Goal: Task Accomplishment & Management: Complete application form

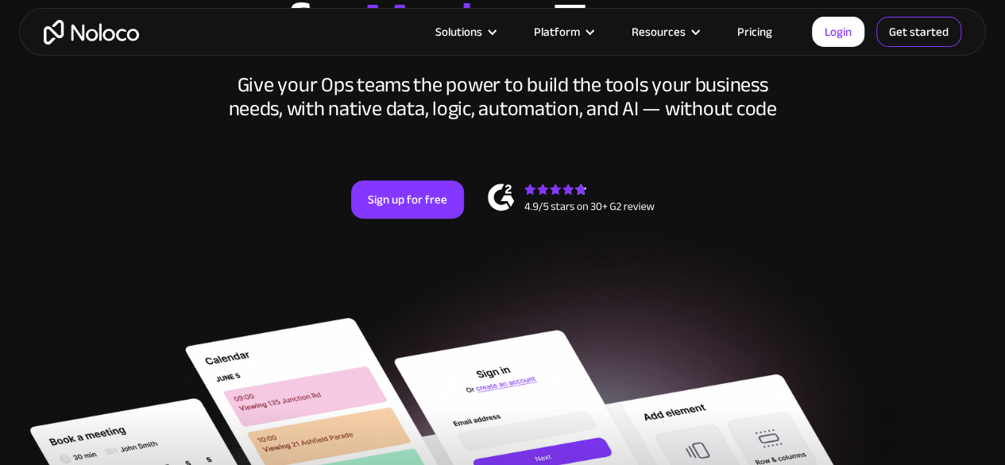
click at [897, 35] on link "Get started" at bounding box center [919, 32] width 85 height 30
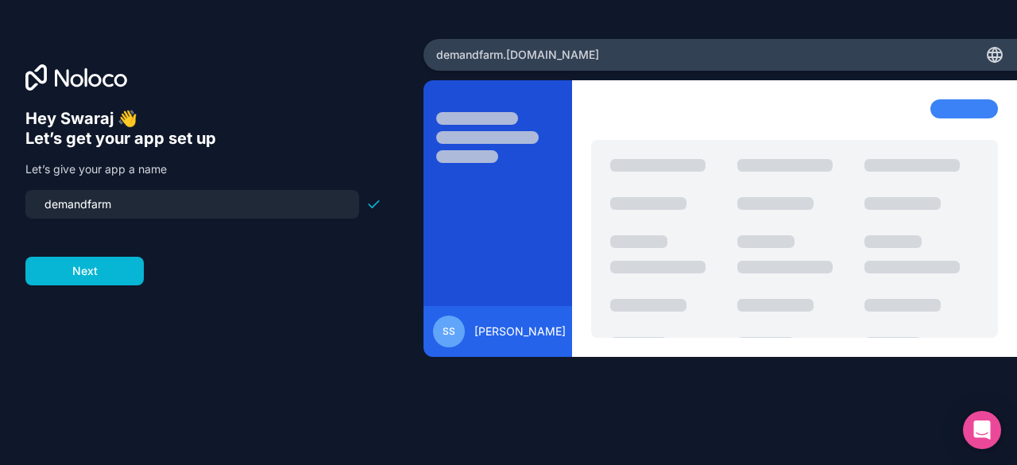
click at [103, 205] on input "demandfarm" at bounding box center [192, 204] width 315 height 22
type input "s"
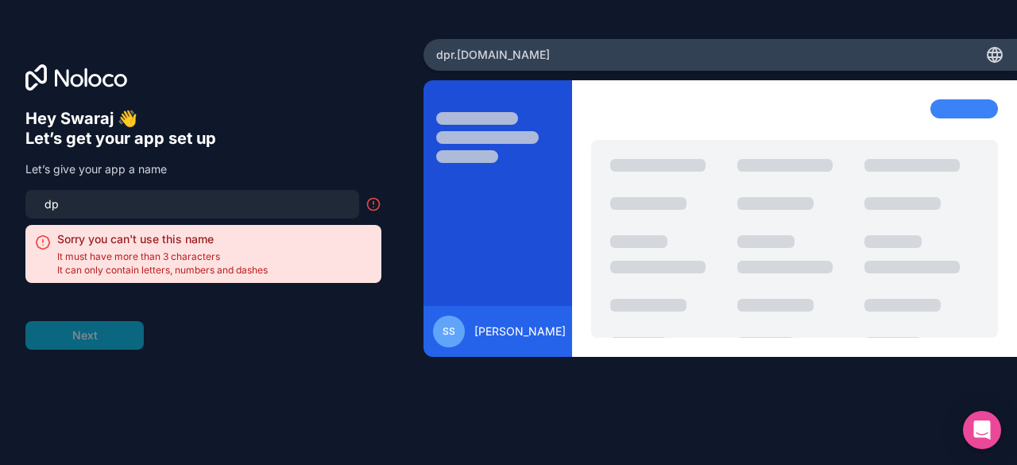
type input "d"
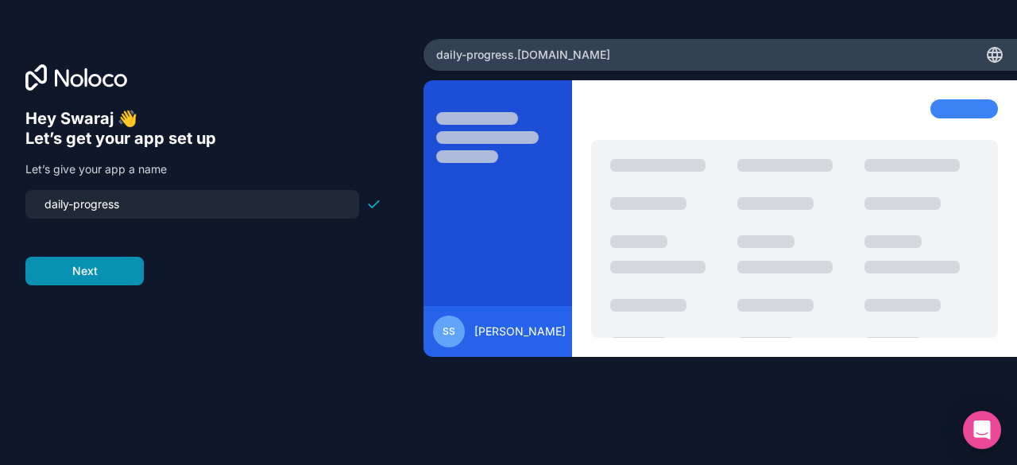
type input "daily-progress"
click at [97, 271] on button "Next" at bounding box center [84, 271] width 118 height 29
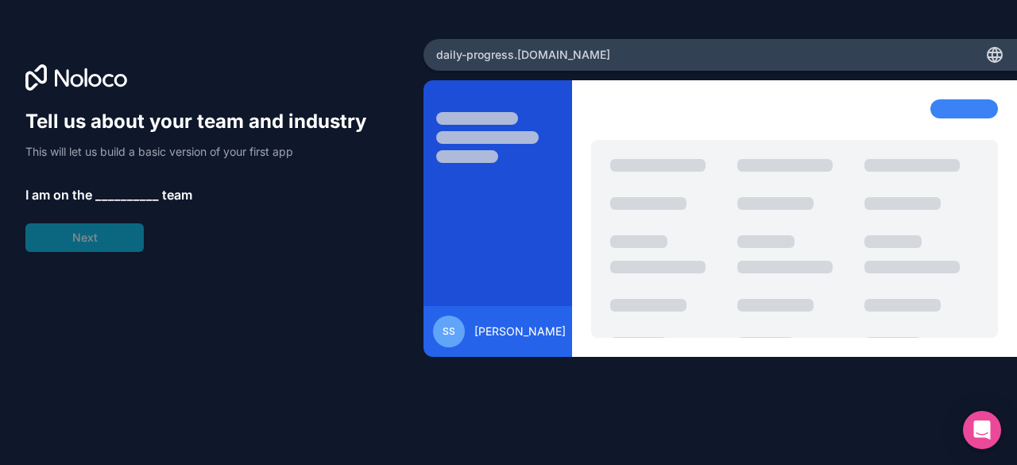
click at [121, 194] on span "__________" at bounding box center [127, 194] width 64 height 19
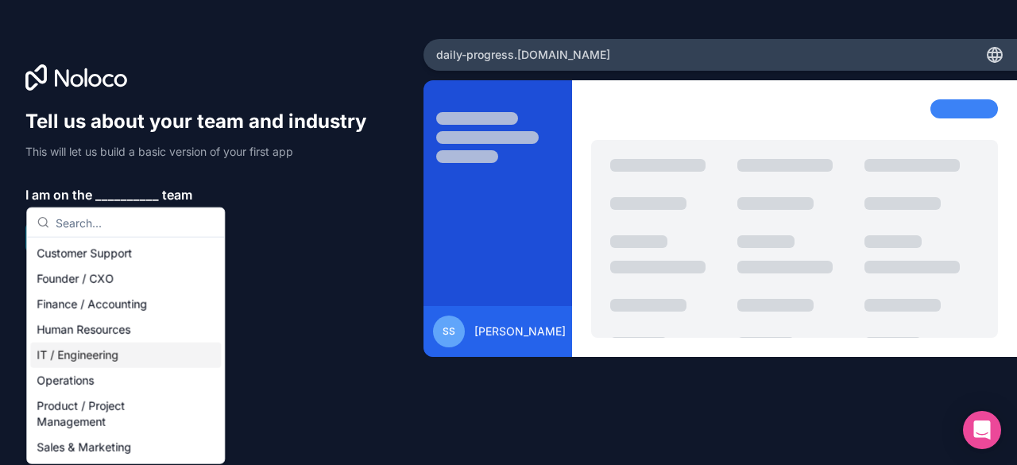
click at [94, 357] on div "IT / Engineering" at bounding box center [125, 355] width 191 height 25
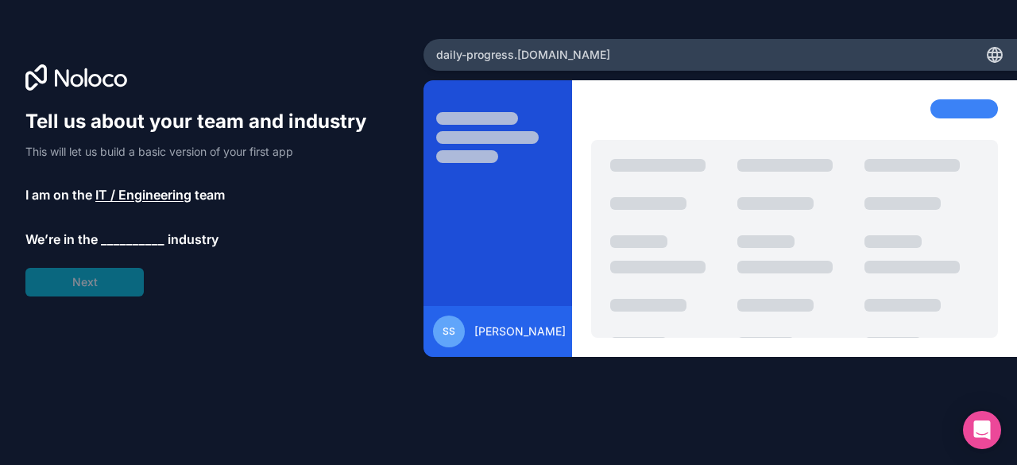
click at [143, 191] on span "IT / Engineering" at bounding box center [143, 194] width 96 height 19
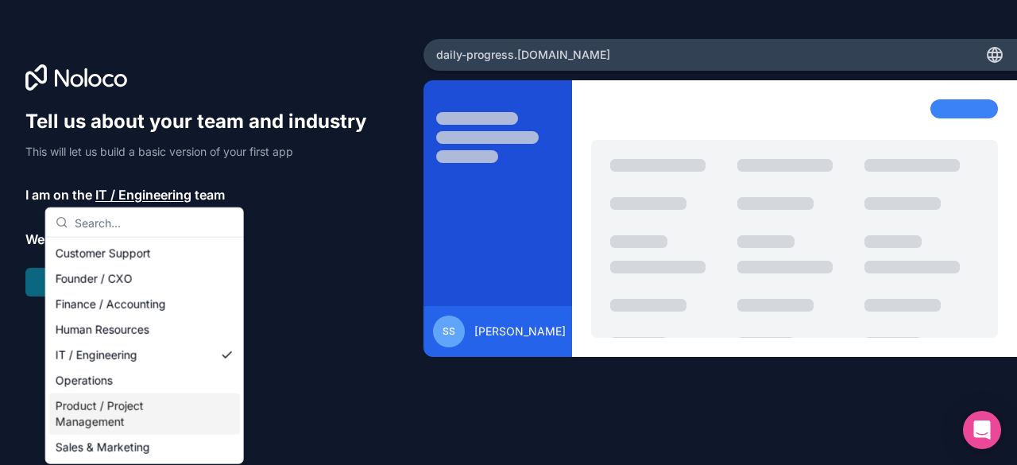
click at [106, 416] on div "Product / Project Management" at bounding box center [144, 413] width 191 height 41
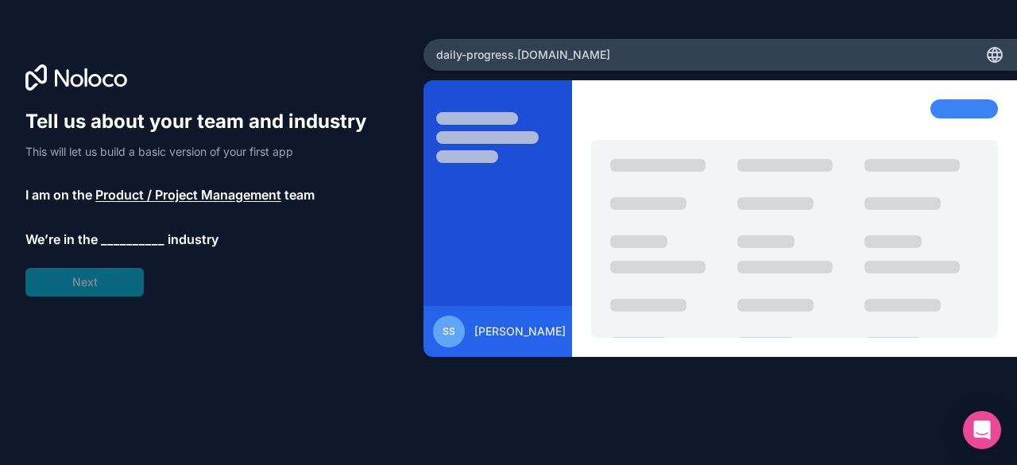
click at [143, 230] on span "__________" at bounding box center [133, 239] width 64 height 19
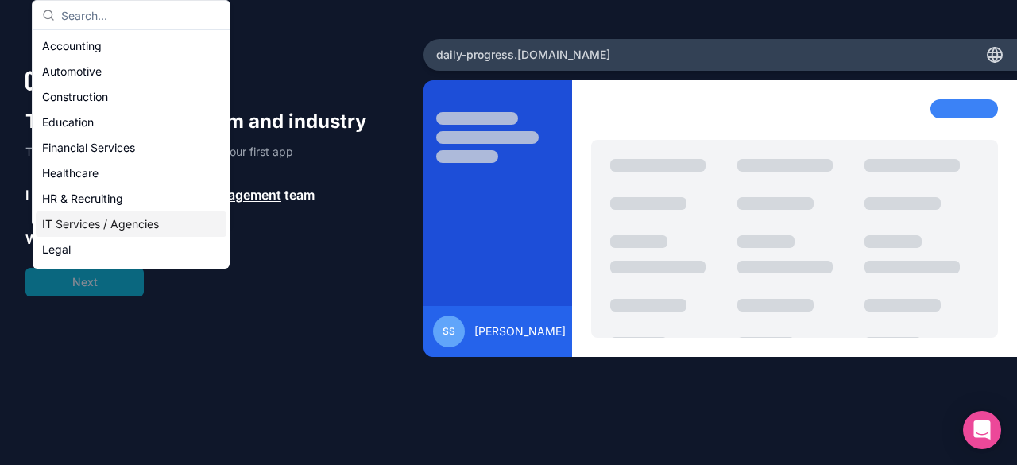
click at [124, 231] on div "IT Services / Agencies" at bounding box center [131, 223] width 191 height 25
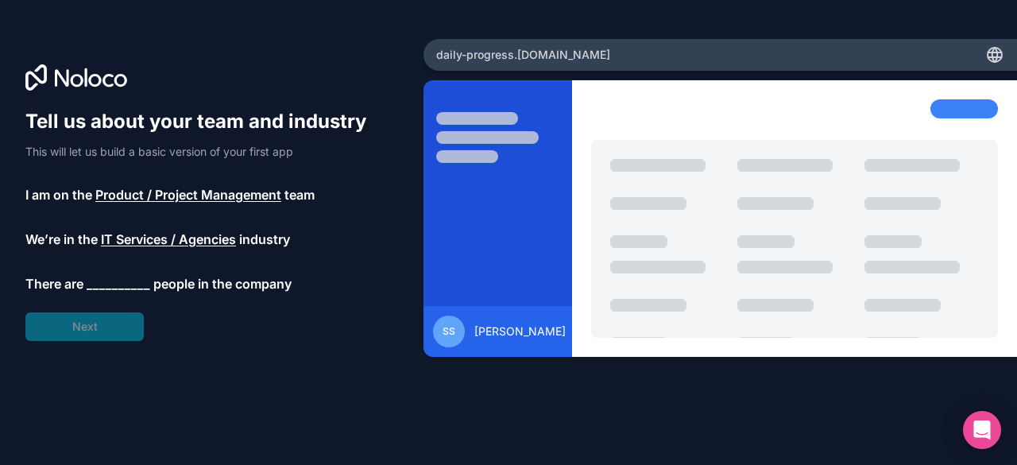
click at [120, 277] on span "__________" at bounding box center [119, 283] width 64 height 19
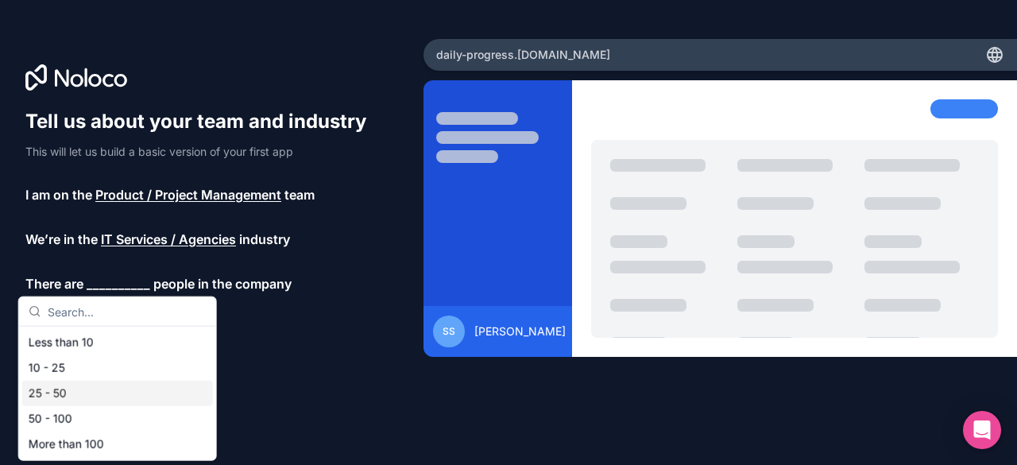
click at [79, 401] on div "25 - 50" at bounding box center [117, 393] width 191 height 25
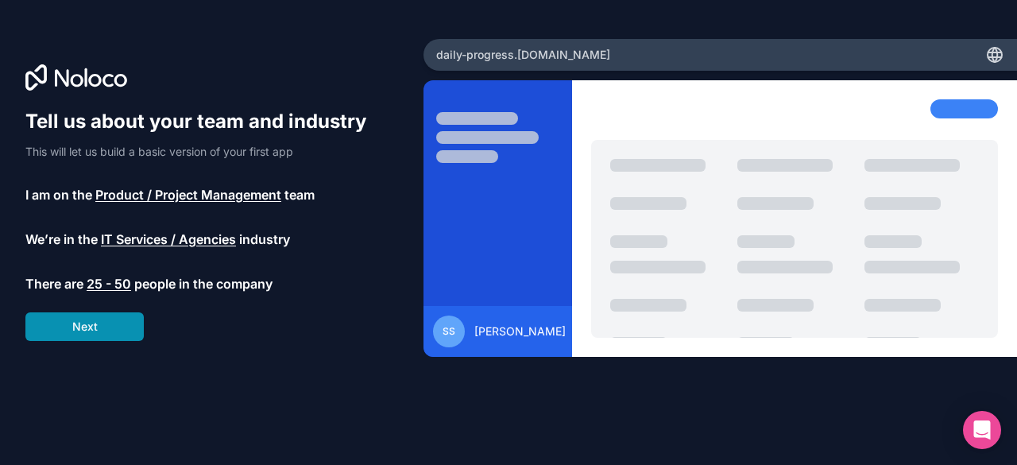
click at [96, 334] on button "Next" at bounding box center [84, 326] width 118 height 29
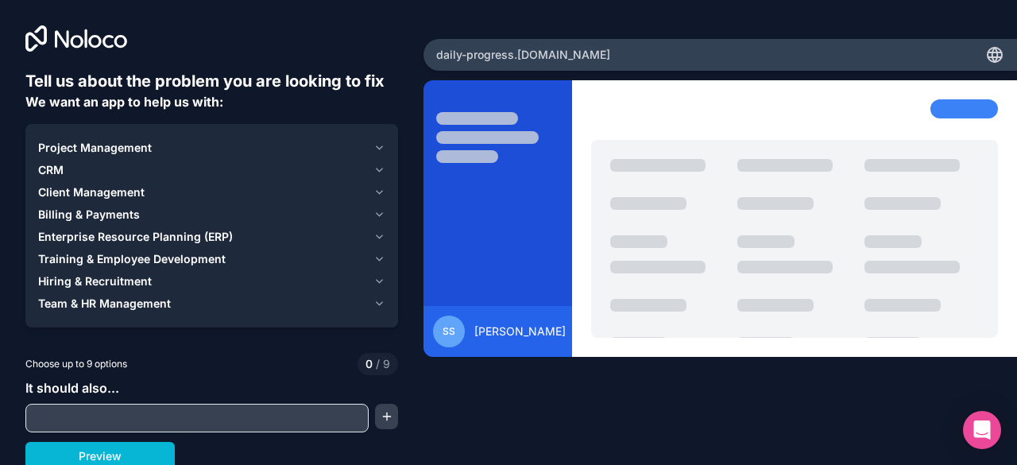
click at [119, 406] on div at bounding box center [196, 418] width 343 height 29
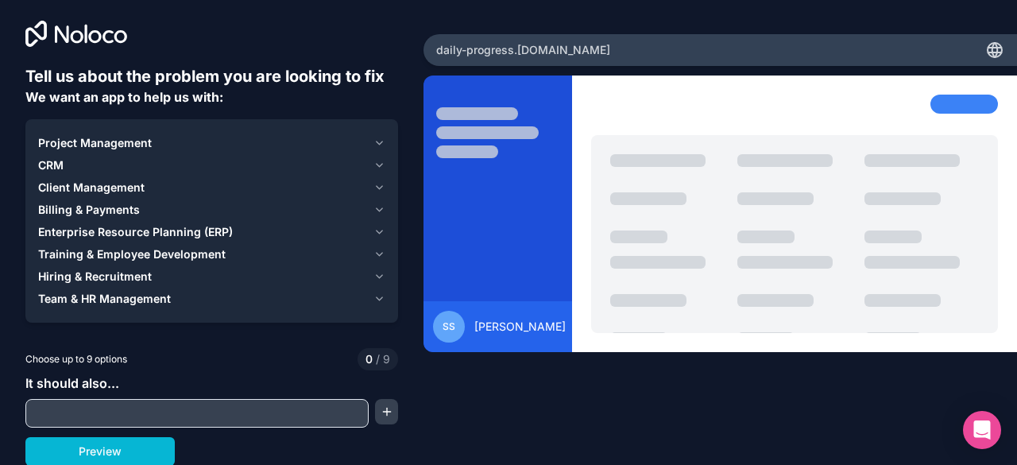
drag, startPoint x: 101, startPoint y: 400, endPoint x: 100, endPoint y: 411, distance: 11.2
click at [100, 411] on div at bounding box center [196, 413] width 343 height 29
click at [100, 411] on input "text" at bounding box center [196, 413] width 335 height 22
click at [113, 459] on button "Preview" at bounding box center [99, 451] width 149 height 29
click at [280, 420] on input "text" at bounding box center [196, 413] width 335 height 22
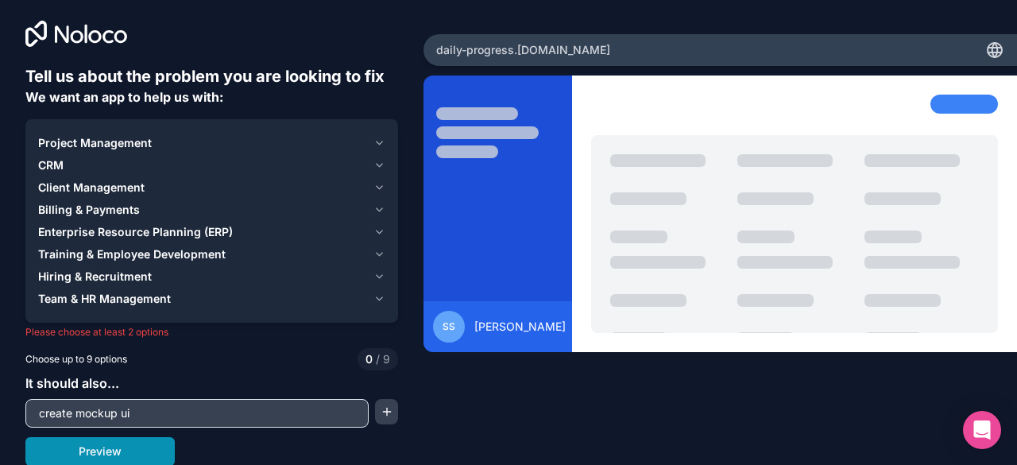
type input "create mockup ui"
click at [128, 449] on button "Preview" at bounding box center [99, 451] width 149 height 29
click at [380, 411] on button "button" at bounding box center [386, 411] width 23 height 25
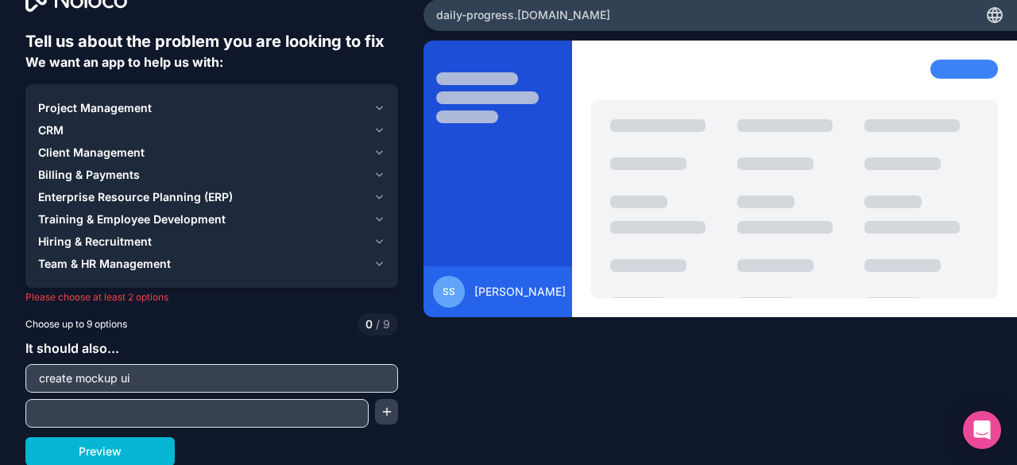
scroll to position [0, 0]
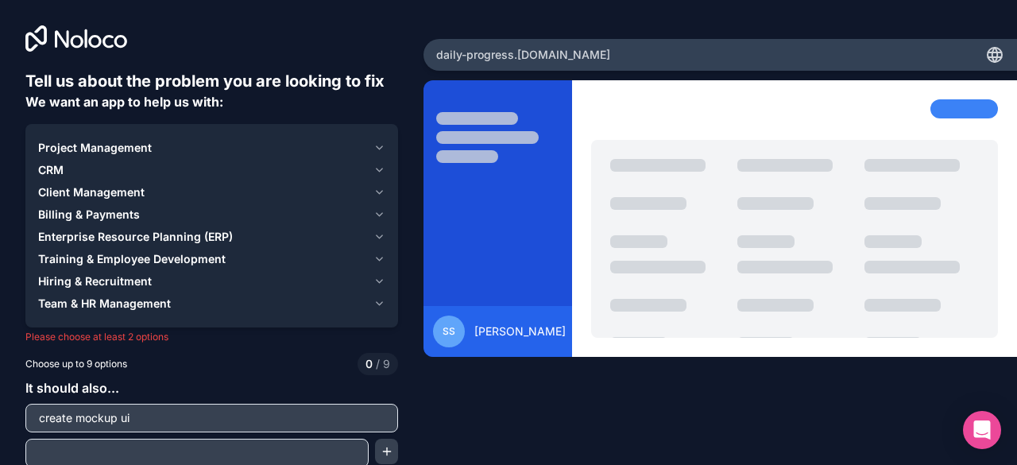
drag, startPoint x: 521, startPoint y: 60, endPoint x: 209, endPoint y: 147, distance: 324.3
click at [209, 147] on div "Project Management" at bounding box center [202, 148] width 329 height 16
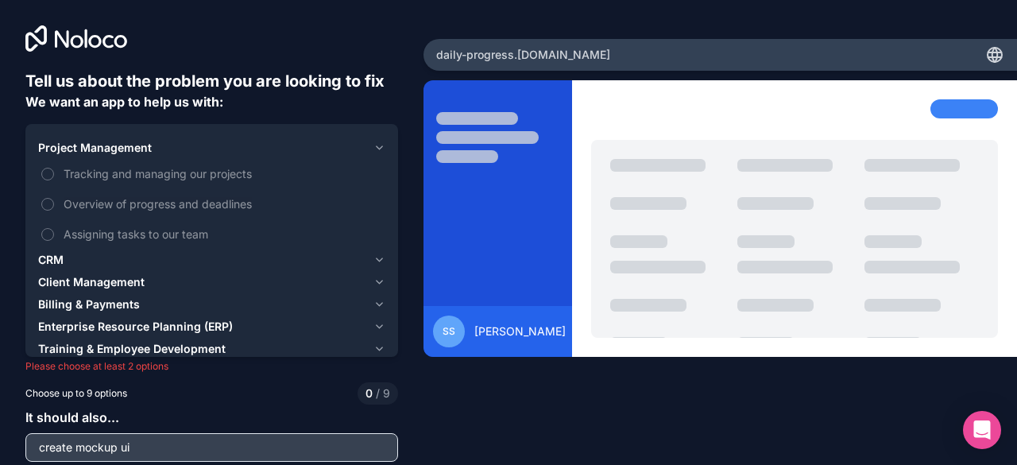
click at [209, 147] on div "Project Management" at bounding box center [202, 148] width 329 height 16
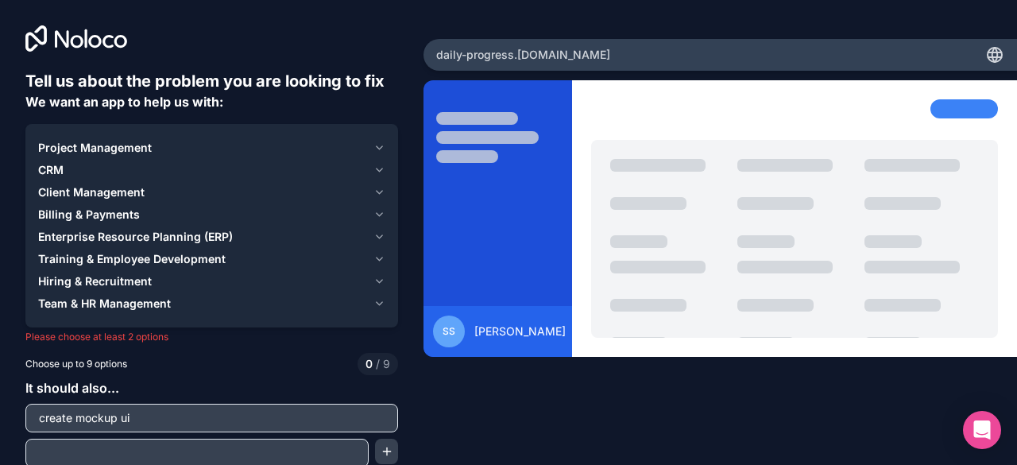
click at [209, 147] on div "Project Management" at bounding box center [202, 148] width 329 height 16
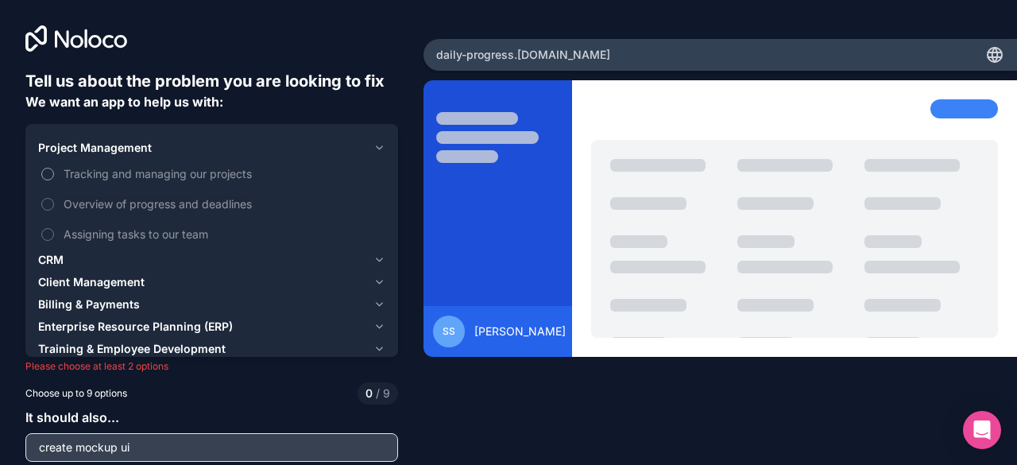
click at [142, 184] on label "Tracking and managing our projects" at bounding box center [211, 173] width 347 height 29
click at [54, 180] on button "Tracking and managing our projects" at bounding box center [47, 174] width 13 height 13
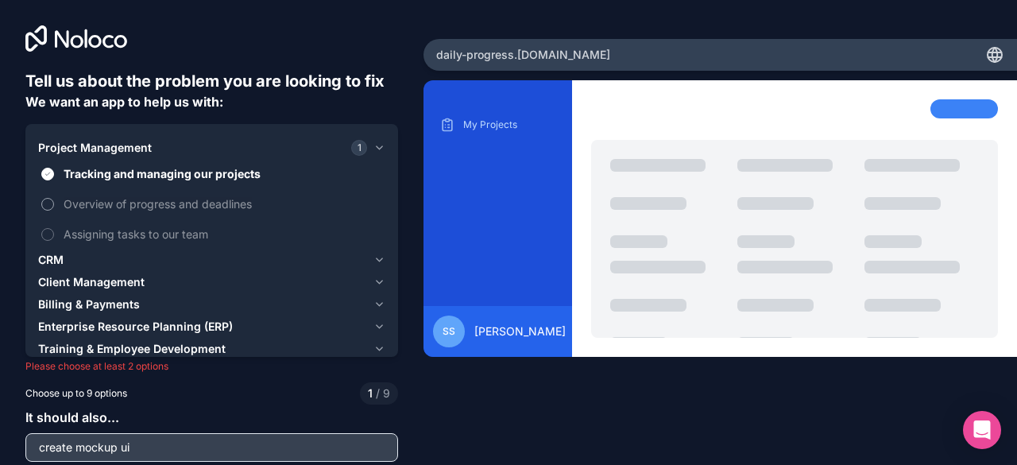
click at [143, 193] on label "Overview of progress and deadlines" at bounding box center [211, 203] width 347 height 29
click at [54, 198] on button "Overview of progress and deadlines" at bounding box center [47, 204] width 13 height 13
click at [132, 249] on button "CRM" at bounding box center [211, 260] width 347 height 22
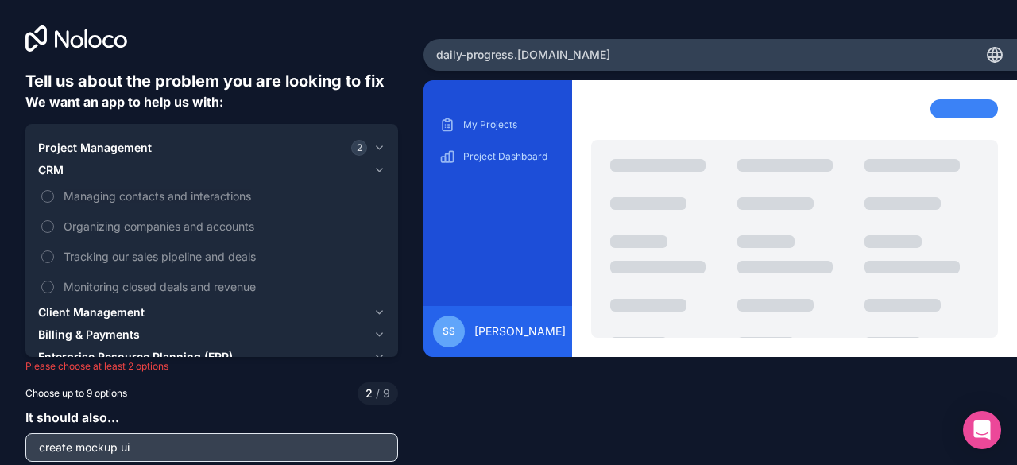
scroll to position [69, 0]
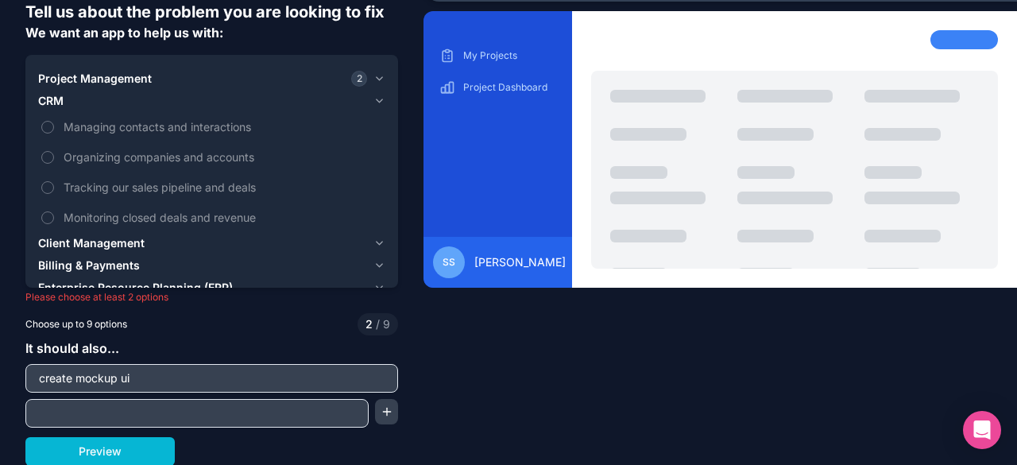
click at [172, 334] on div "Choose up to 9 options 2 / 9" at bounding box center [211, 324] width 373 height 22
